Goal: Navigation & Orientation: Find specific page/section

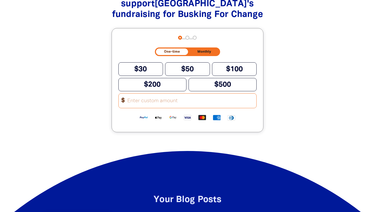
scroll to position [741, 0]
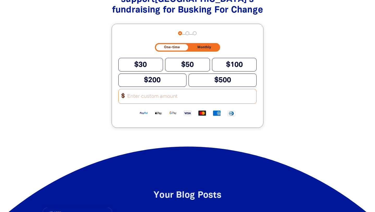
click at [134, 97] on input "Other Amount" at bounding box center [190, 96] width 133 height 14
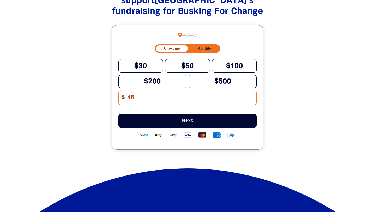
scroll to position [742, 0]
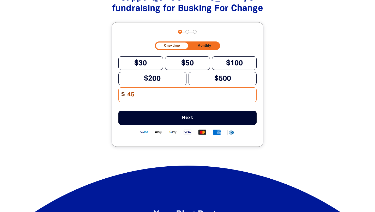
type input "4"
click at [316, 105] on div "Or simply support Armadale Primary School 's fundraising for Busking For Change…" at bounding box center [187, 70] width 267 height 196
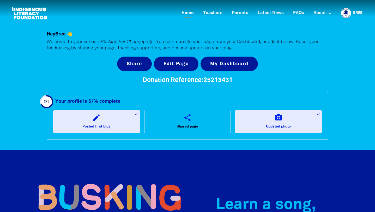
scroll to position [0, 0]
click at [189, 13] on link "Home" at bounding box center [188, 13] width 19 height 9
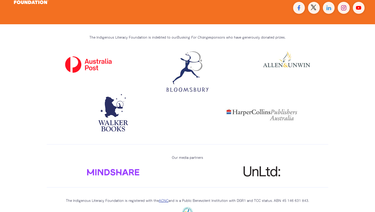
scroll to position [1489, 0]
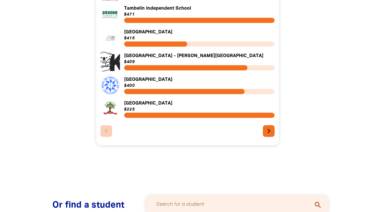
scroll to position [216, 0]
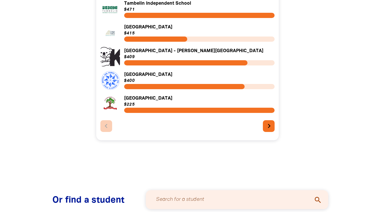
click at [270, 130] on icon "chevron_right" at bounding box center [269, 126] width 8 height 8
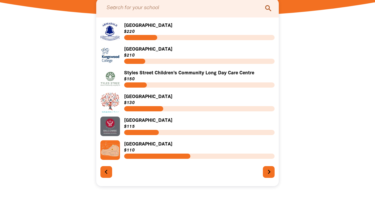
scroll to position [166, 0]
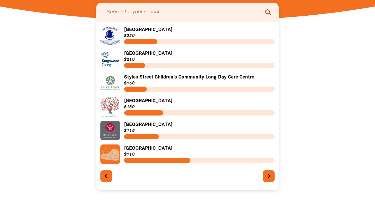
click at [268, 176] on icon "chevron_right" at bounding box center [269, 176] width 8 height 8
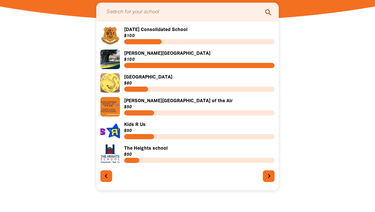
click at [268, 176] on icon "chevron_right" at bounding box center [269, 176] width 8 height 8
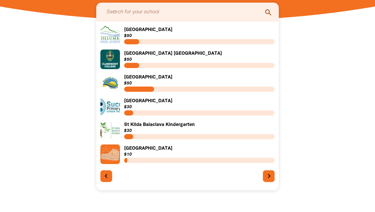
click at [268, 176] on icon "chevron_right" at bounding box center [269, 176] width 8 height 8
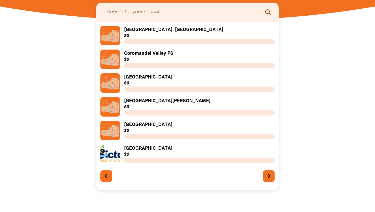
click at [268, 176] on icon "chevron_right" at bounding box center [269, 176] width 8 height 8
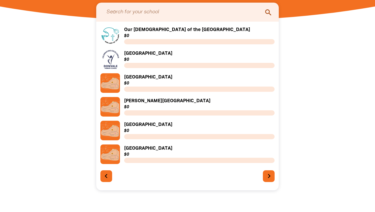
click at [268, 176] on icon "chevron_right" at bounding box center [269, 176] width 8 height 8
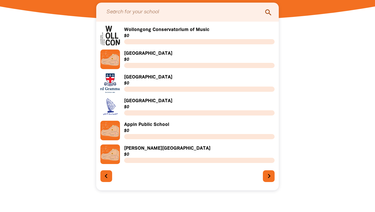
click at [268, 176] on icon "chevron_right" at bounding box center [269, 176] width 8 height 8
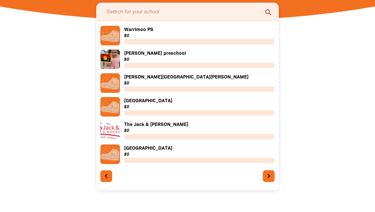
click at [299, 61] on div "Search for your school search Link to Warrimoo PS Warrimoo PS $0 Link to [PERSO…" at bounding box center [187, 114] width 313 height 190
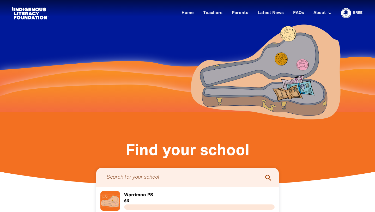
scroll to position [0, 0]
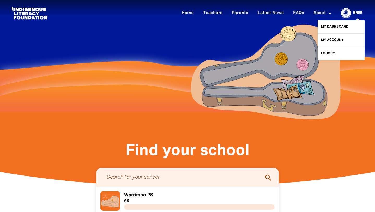
click at [358, 13] on link "Bree" at bounding box center [358, 13] width 9 height 4
click at [334, 27] on link "My Dashboard" at bounding box center [341, 26] width 47 height 13
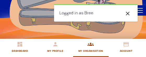
scroll to position [401, 0]
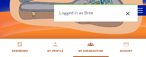
click at [128, 13] on icon "close" at bounding box center [128, 13] width 6 height 6
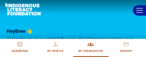
scroll to position [0, 0]
